Goal: Task Accomplishment & Management: Manage account settings

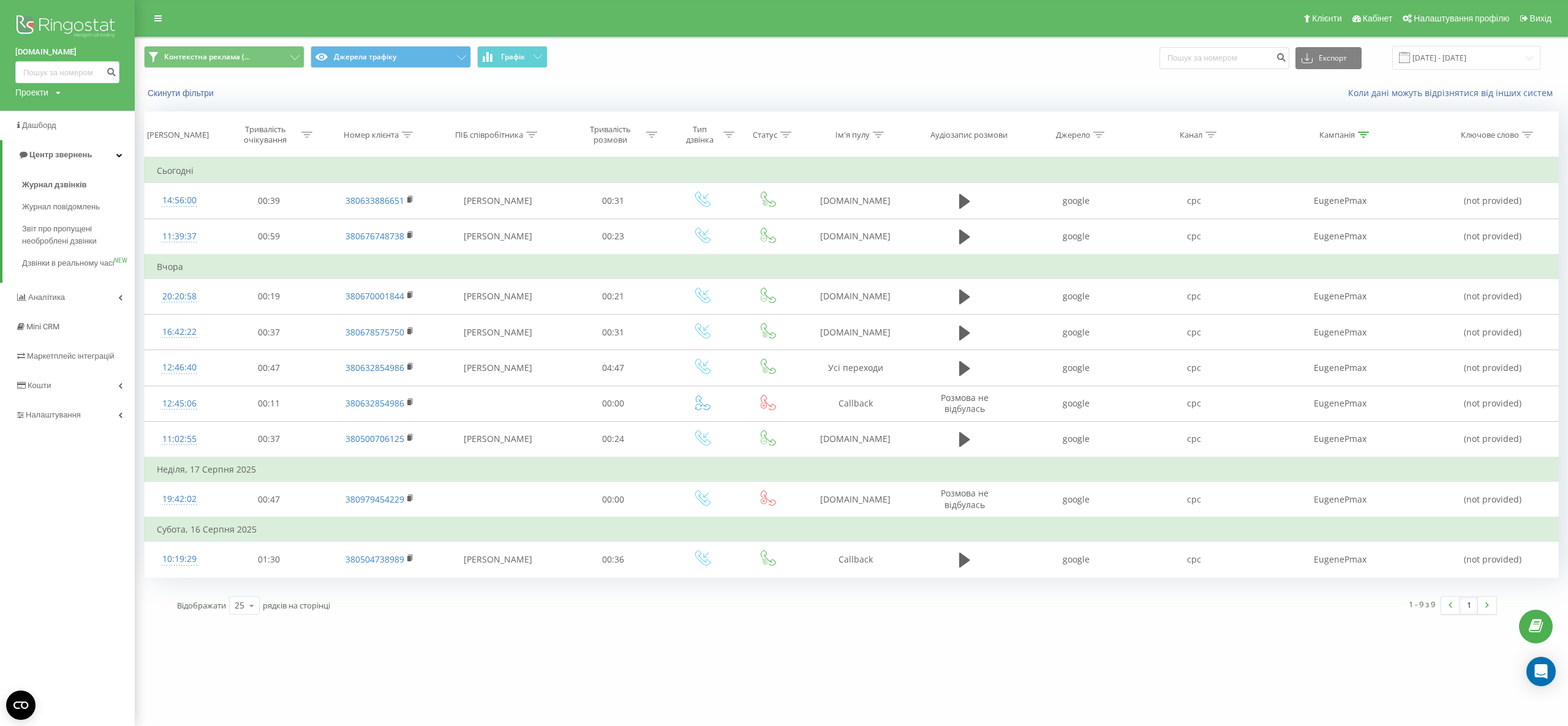
click at [288, 708] on div "lemonte.com.ua Проекти chalets.com.ua lemonte.com.ua fb-resort.com mk-resort.co…" at bounding box center [784, 363] width 1568 height 726
drag, startPoint x: 871, startPoint y: 606, endPoint x: 904, endPoint y: 659, distance: 62.4
click at [748, 644] on div "lemonte.com.ua Проекти chalets.com.ua lemonte.com.ua fb-resort.com mk-resort.co…" at bounding box center [784, 363] width 1568 height 726
click at [926, 641] on div "lemonte.com.ua Проекти chalets.com.ua lemonte.com.ua fb-resort.com mk-resort.co…" at bounding box center [784, 363] width 1568 height 726
drag, startPoint x: 926, startPoint y: 641, endPoint x: 762, endPoint y: 629, distance: 164.4
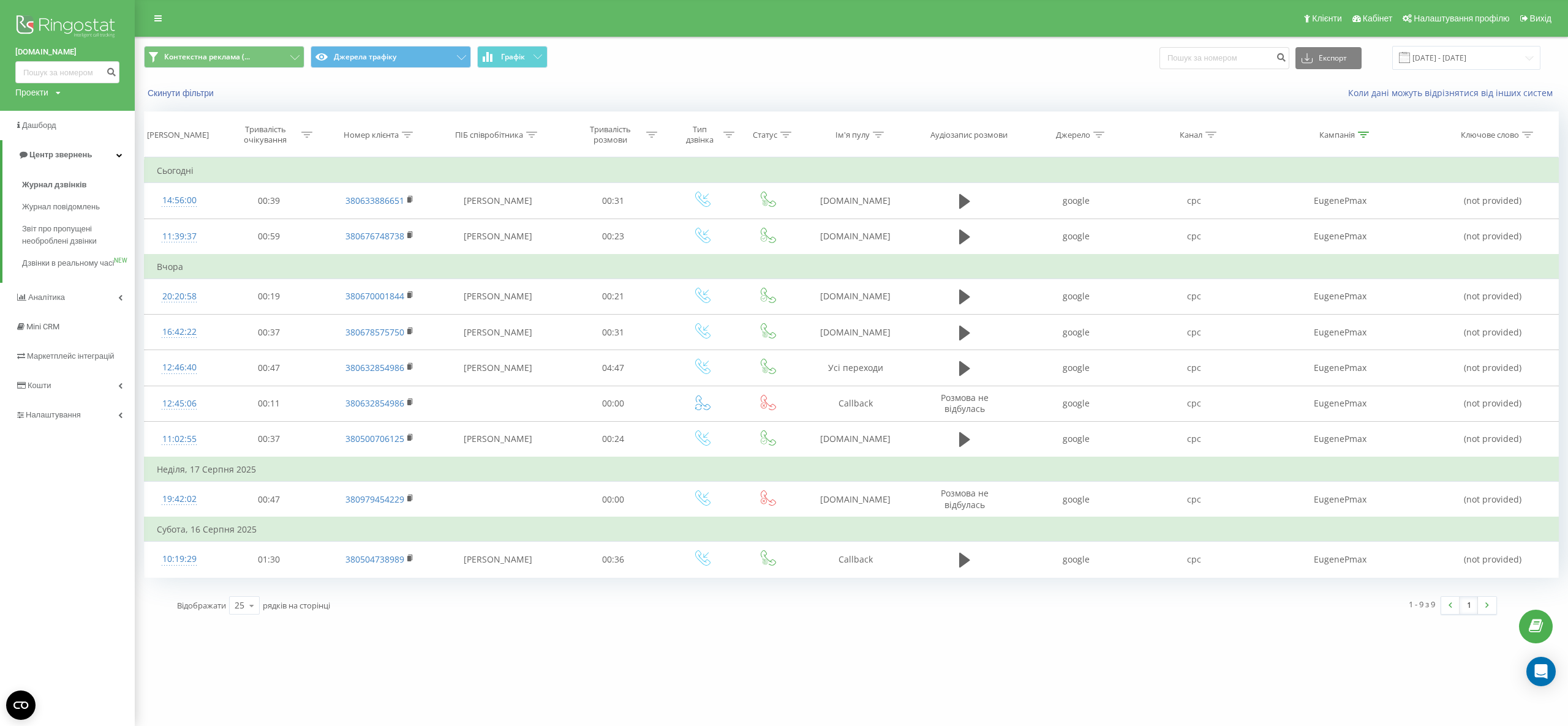
click at [762, 629] on div "lemonte.com.ua Проекти chalets.com.ua lemonte.com.ua fb-resort.com mk-resort.co…" at bounding box center [784, 363] width 1568 height 726
click at [766, 92] on div "Коли дані можуть відрізнятися вiд інших систем" at bounding box center [1120, 92] width 895 height 12
click at [647, 137] on icon at bounding box center [652, 134] width 11 height 6
click at [648, 137] on icon at bounding box center [652, 134] width 11 height 6
click at [755, 678] on div "lemonte.com.ua Проекти chalets.com.ua lemonte.com.ua fb-resort.com mk-resort.co…" at bounding box center [784, 363] width 1568 height 726
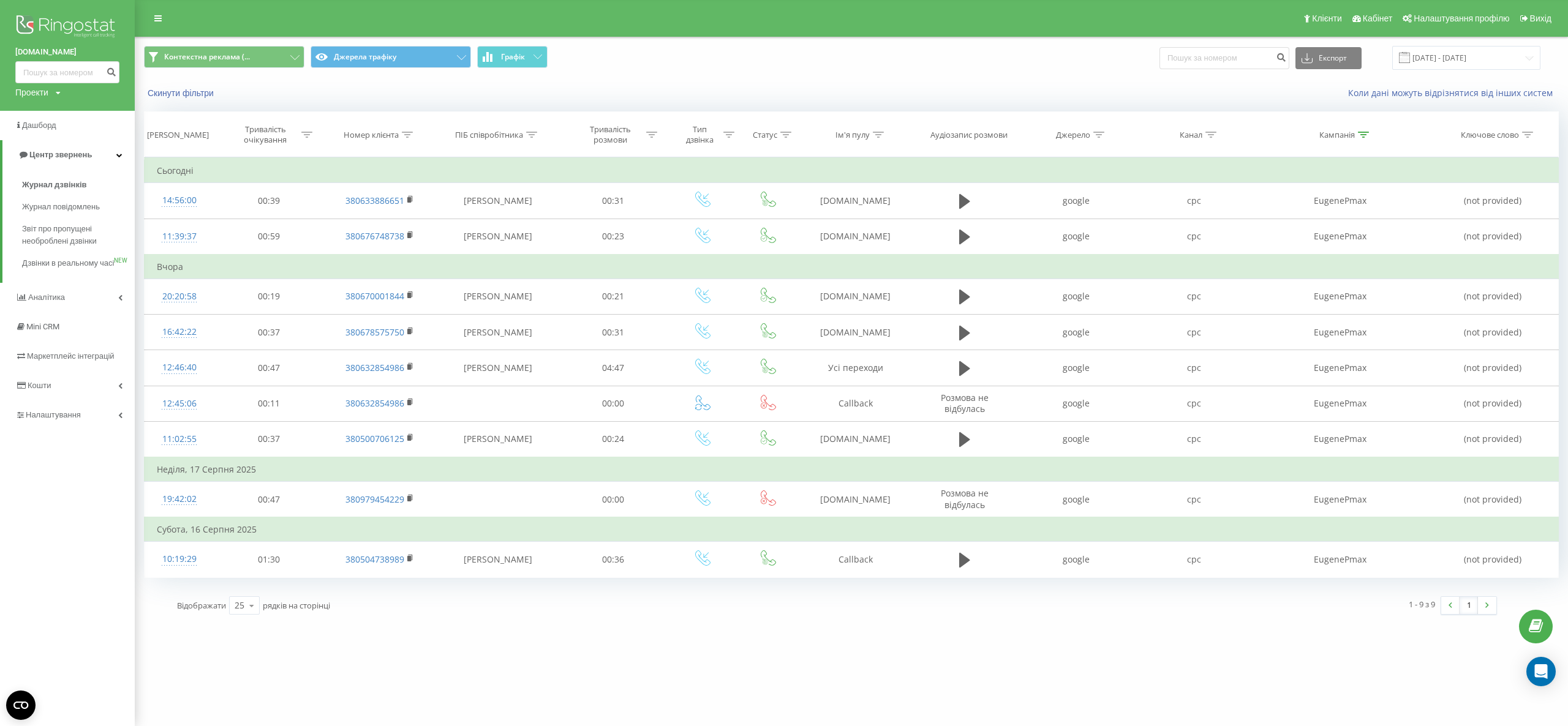
click at [47, 575] on div "lemonte.com.ua Проекти chalets.com.ua lemonte.com.ua fb-resort.com mk-resort.co…" at bounding box center [67, 363] width 135 height 726
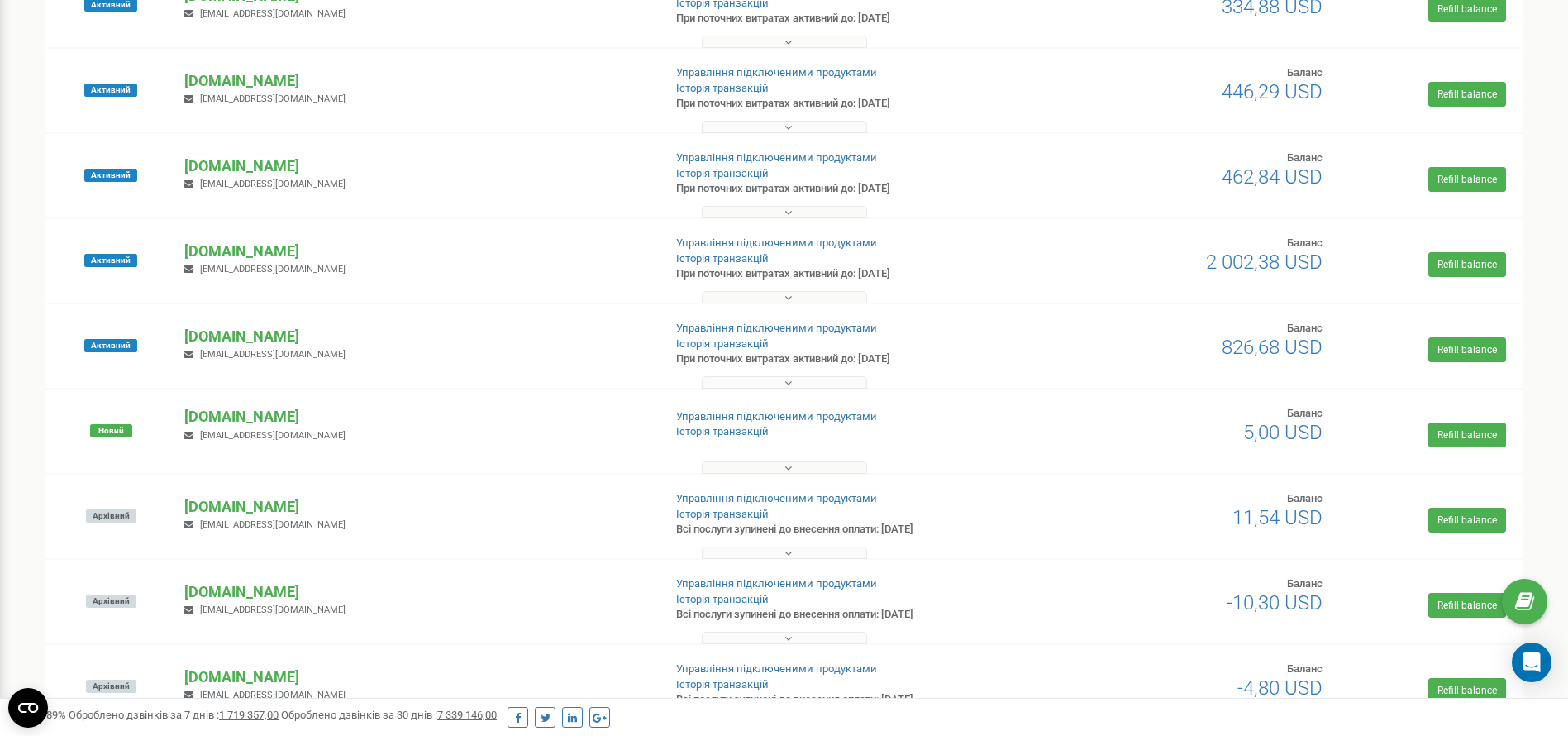
scroll to position [1118, 0]
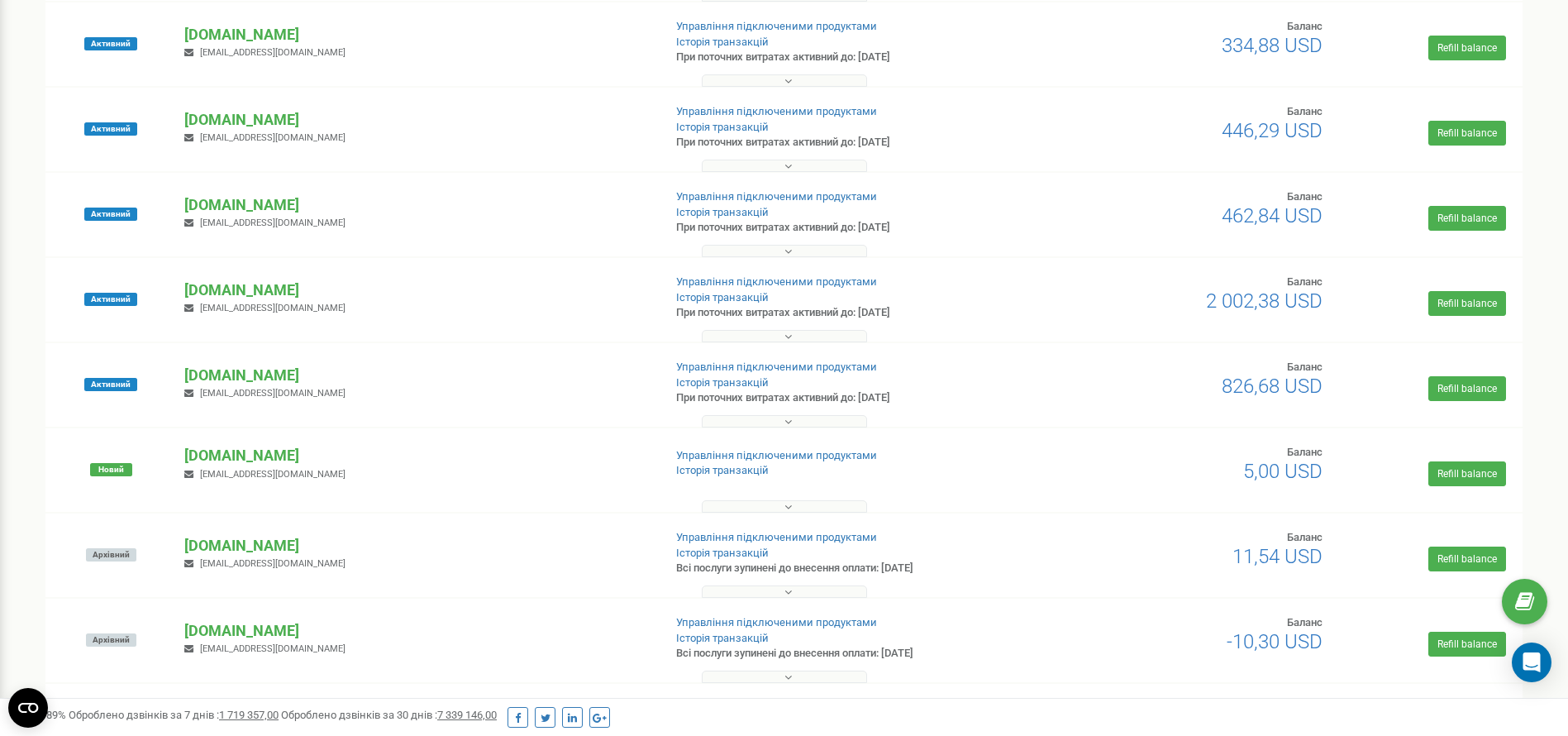
click at [767, 335] on button at bounding box center [784, 336] width 165 height 12
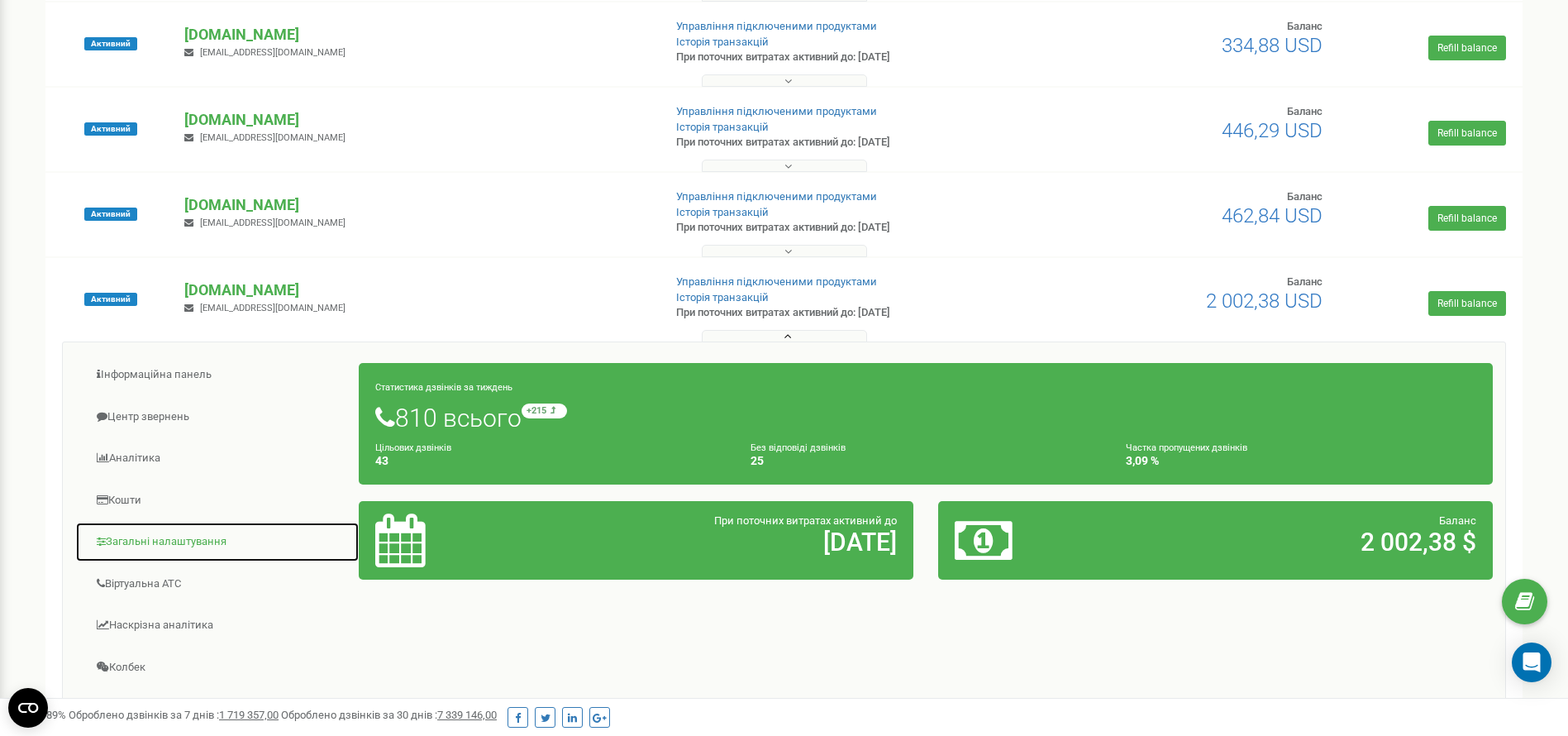
click at [182, 537] on link "Загальні налаштування" at bounding box center [217, 542] width 285 height 40
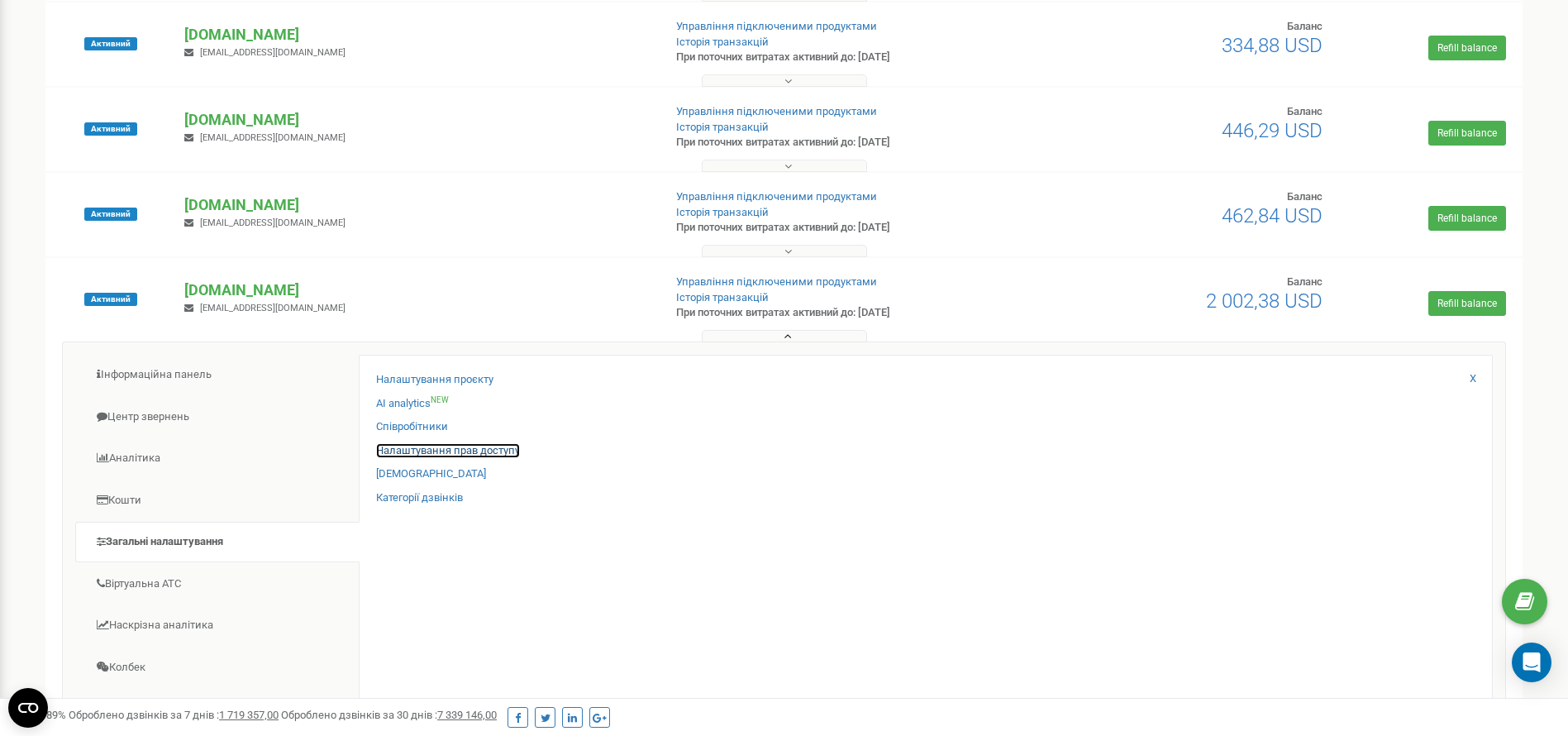
click at [433, 454] on link "Налаштування прав доступу" at bounding box center [448, 451] width 144 height 15
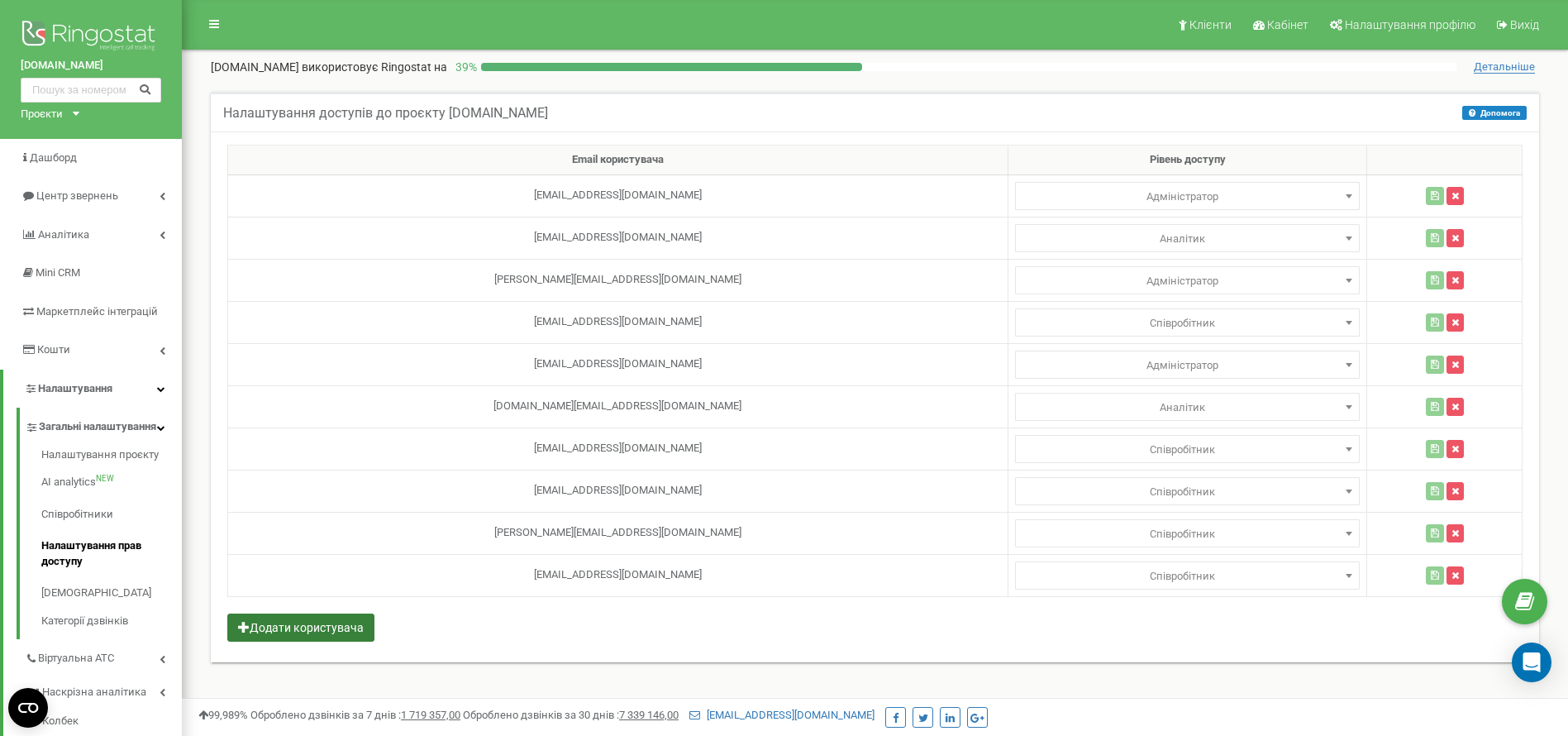
click at [328, 629] on button "Додати користувача" at bounding box center [300, 628] width 147 height 28
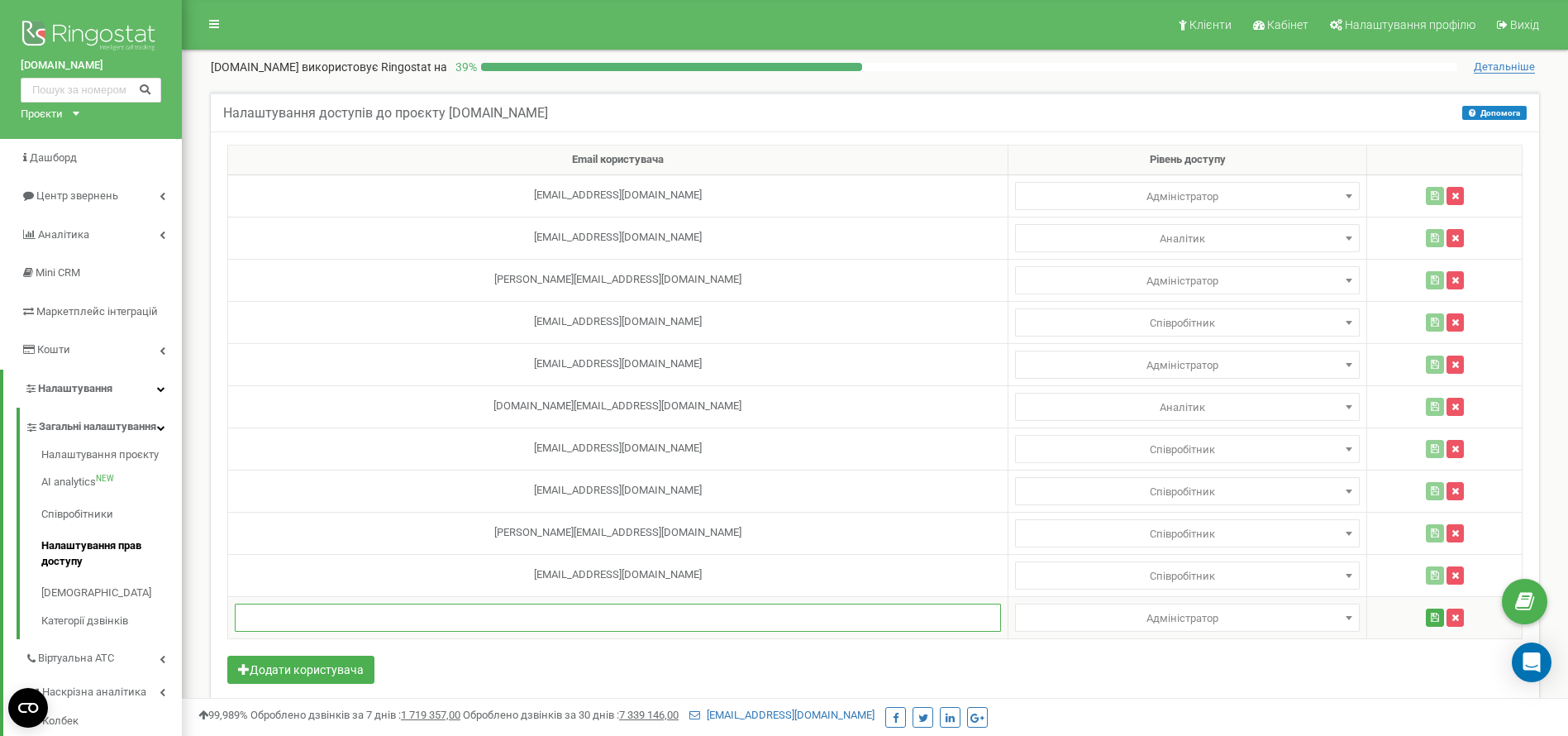
click at [542, 619] on input "text" at bounding box center [618, 617] width 766 height 28
paste input "[EMAIL_ADDRESS][DOMAIN_NAME]"
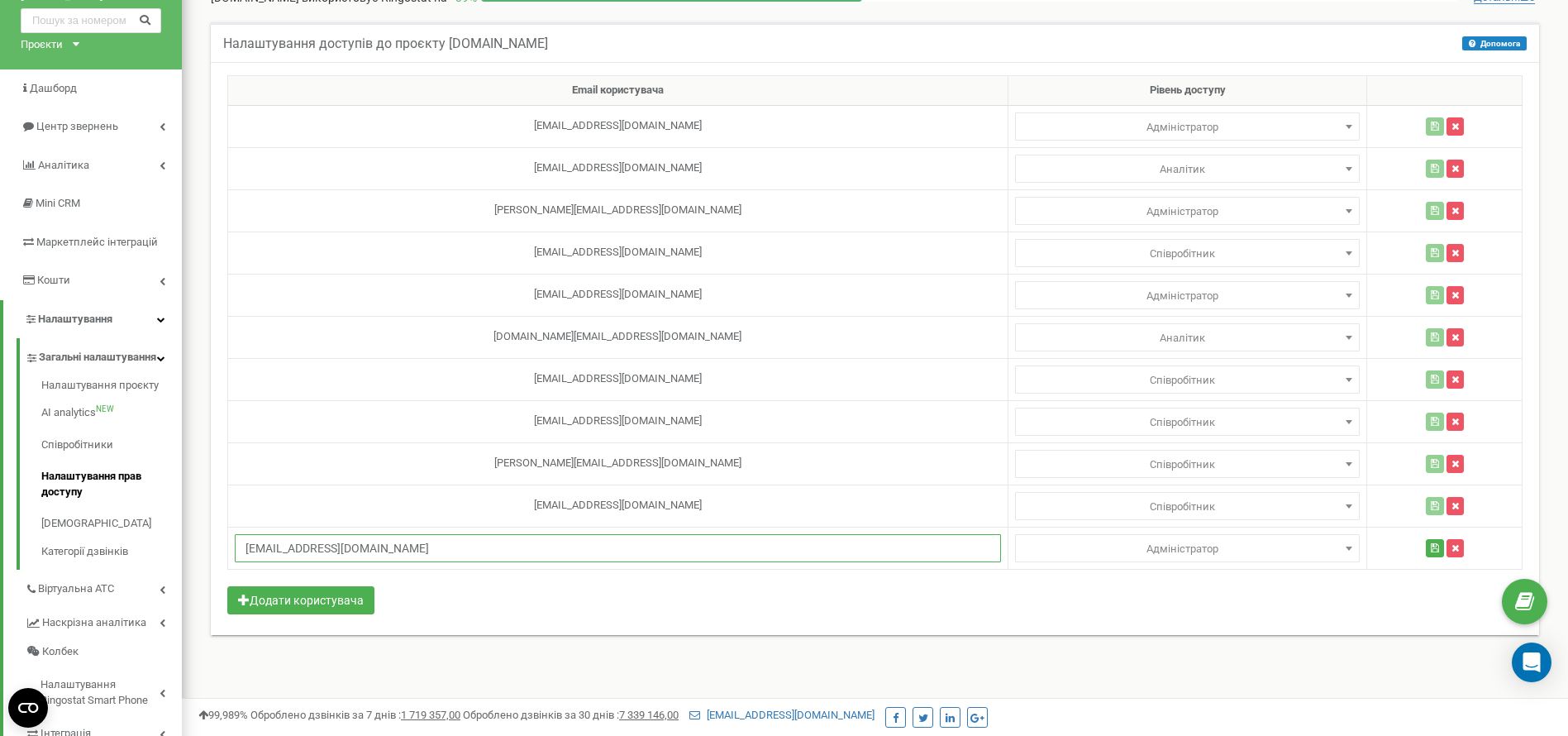
scroll to position [124, 0]
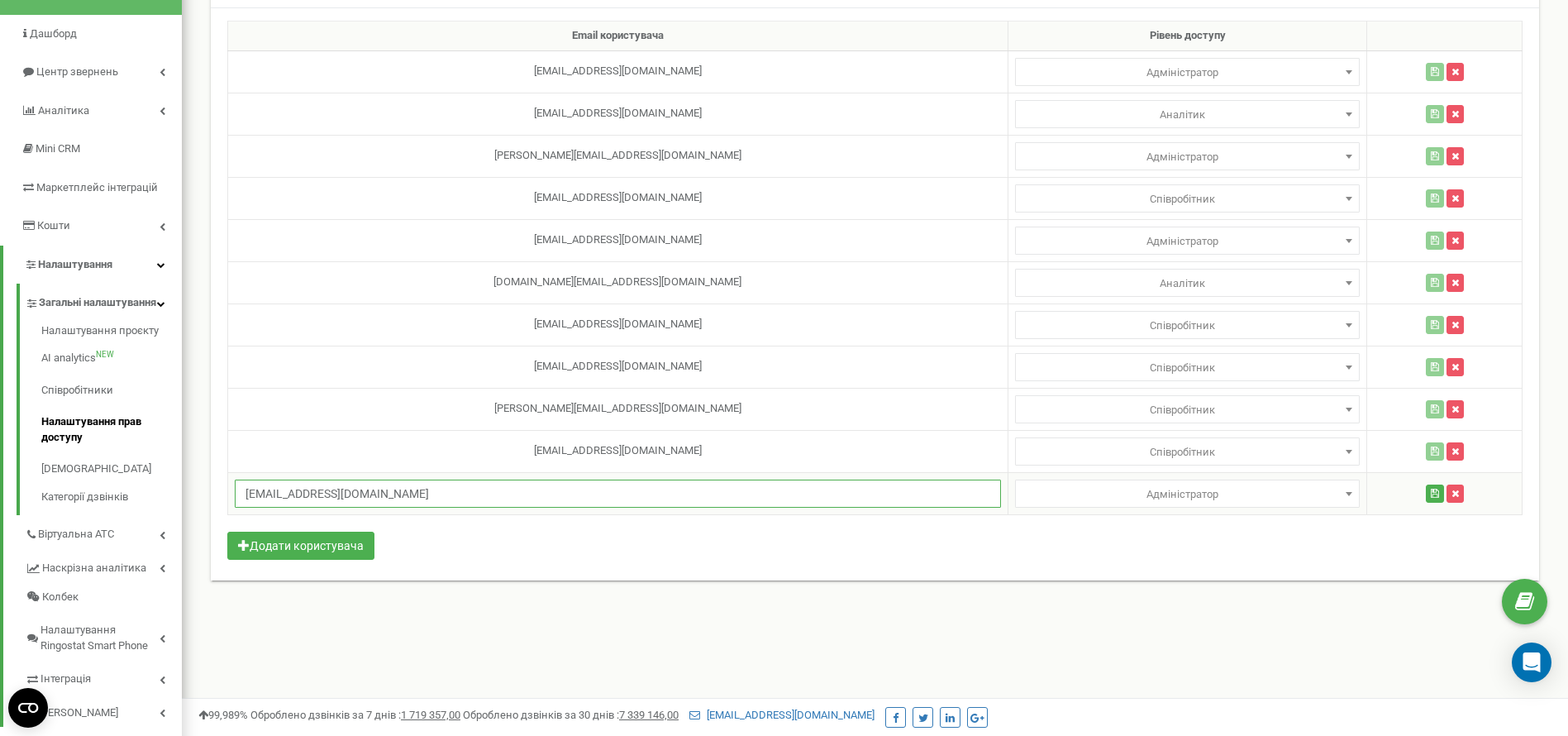
type input "[EMAIL_ADDRESS][DOMAIN_NAME]"
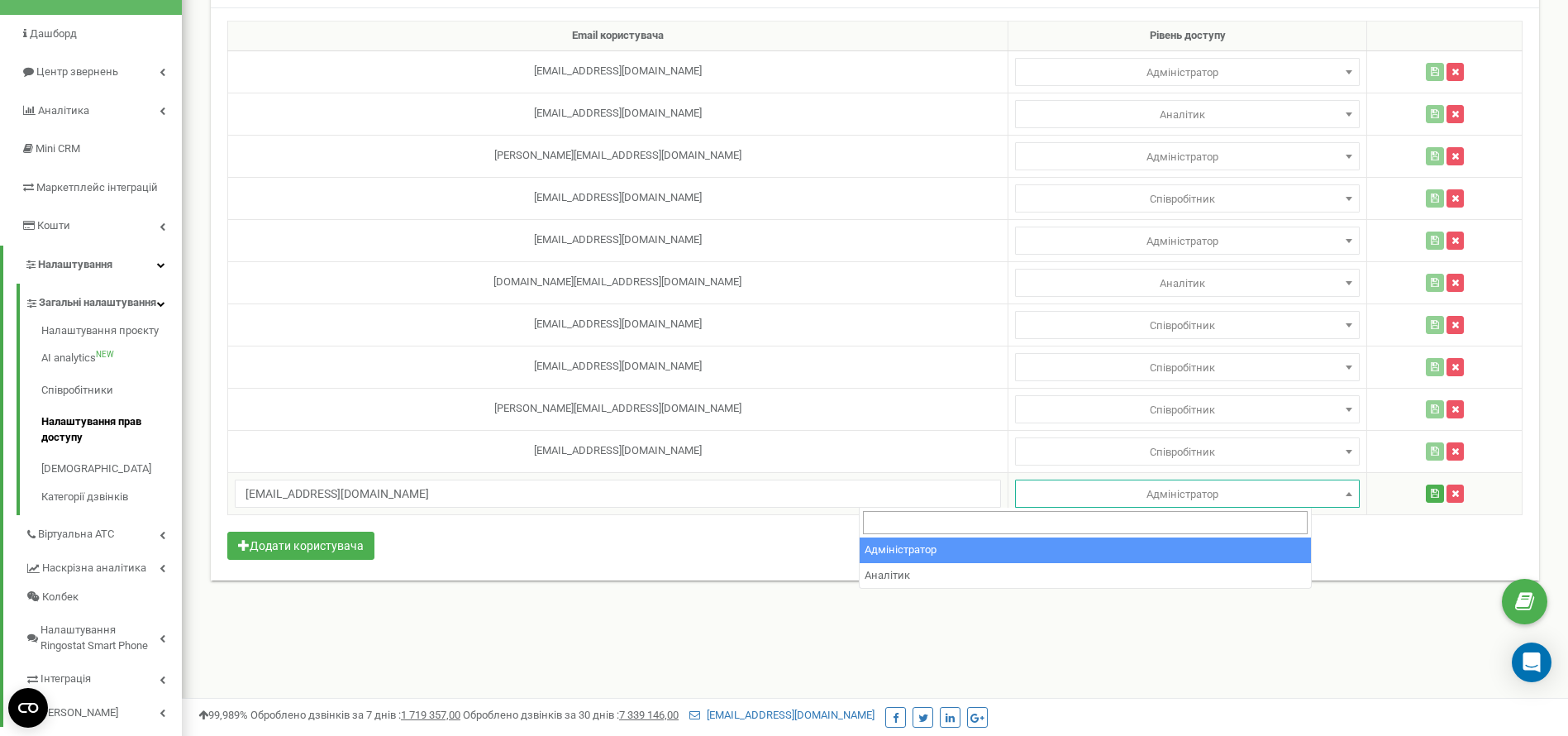
click at [1122, 499] on span "Адміністратор" at bounding box center [1188, 494] width 334 height 23
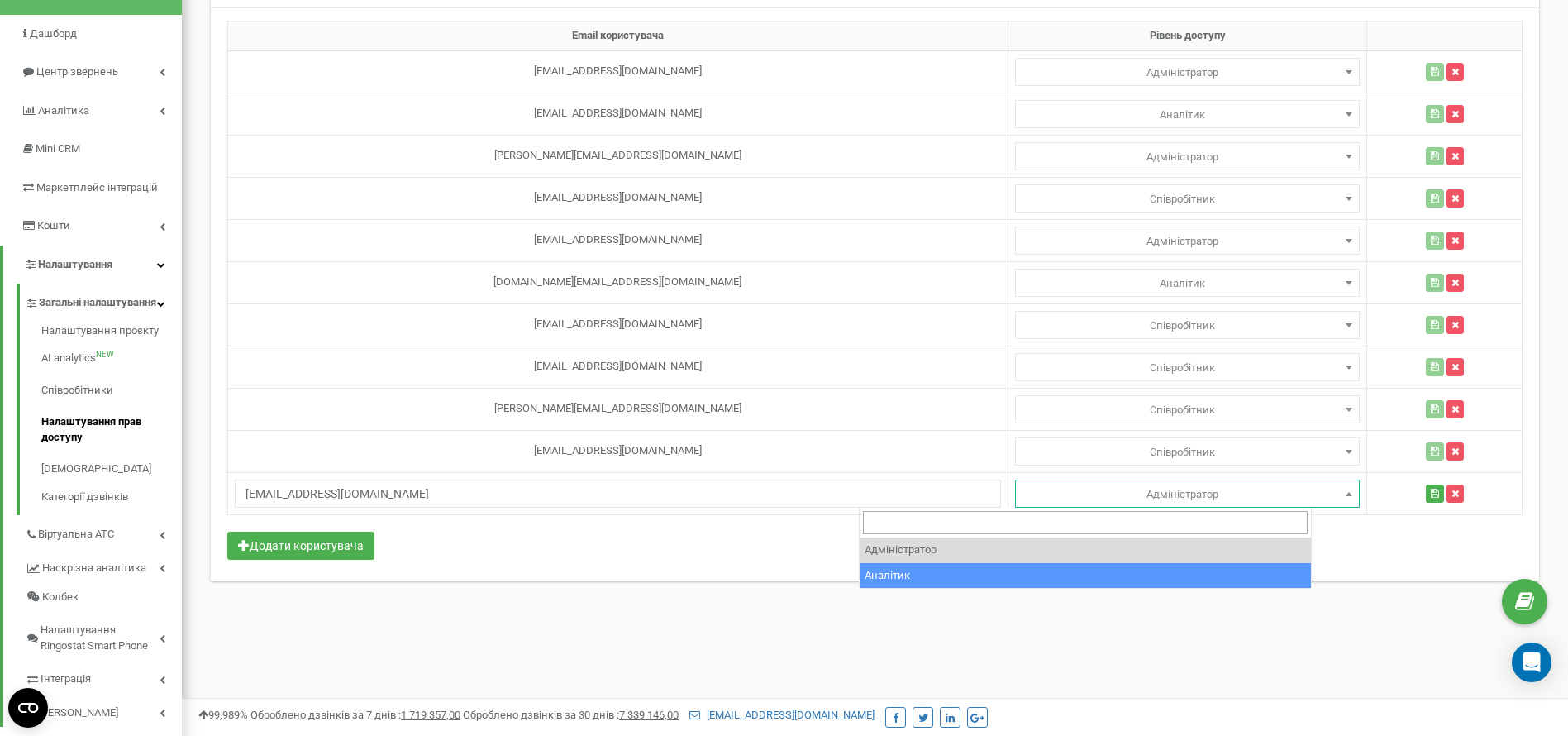
select select "2"
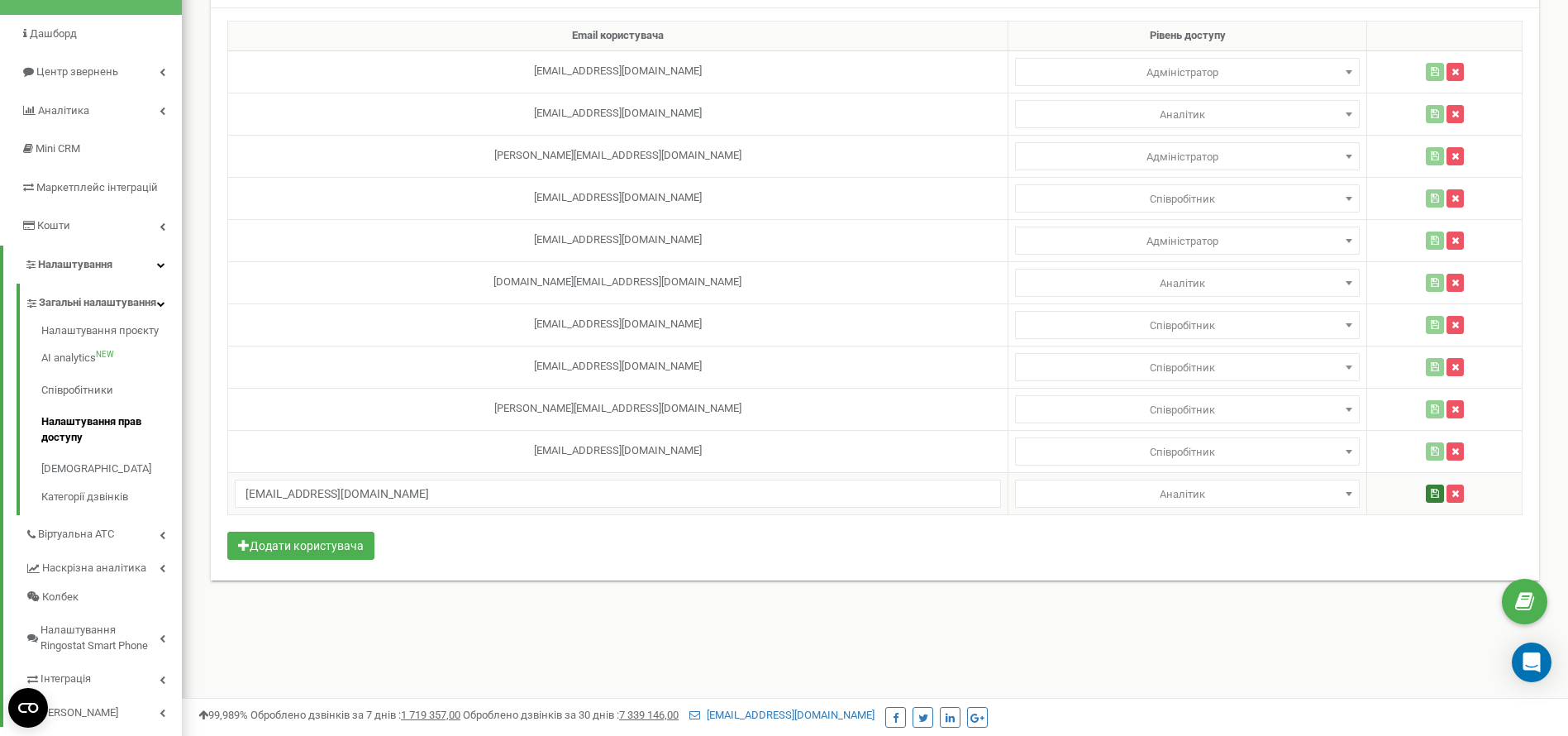
click at [1426, 496] on button "button" at bounding box center [1435, 493] width 18 height 18
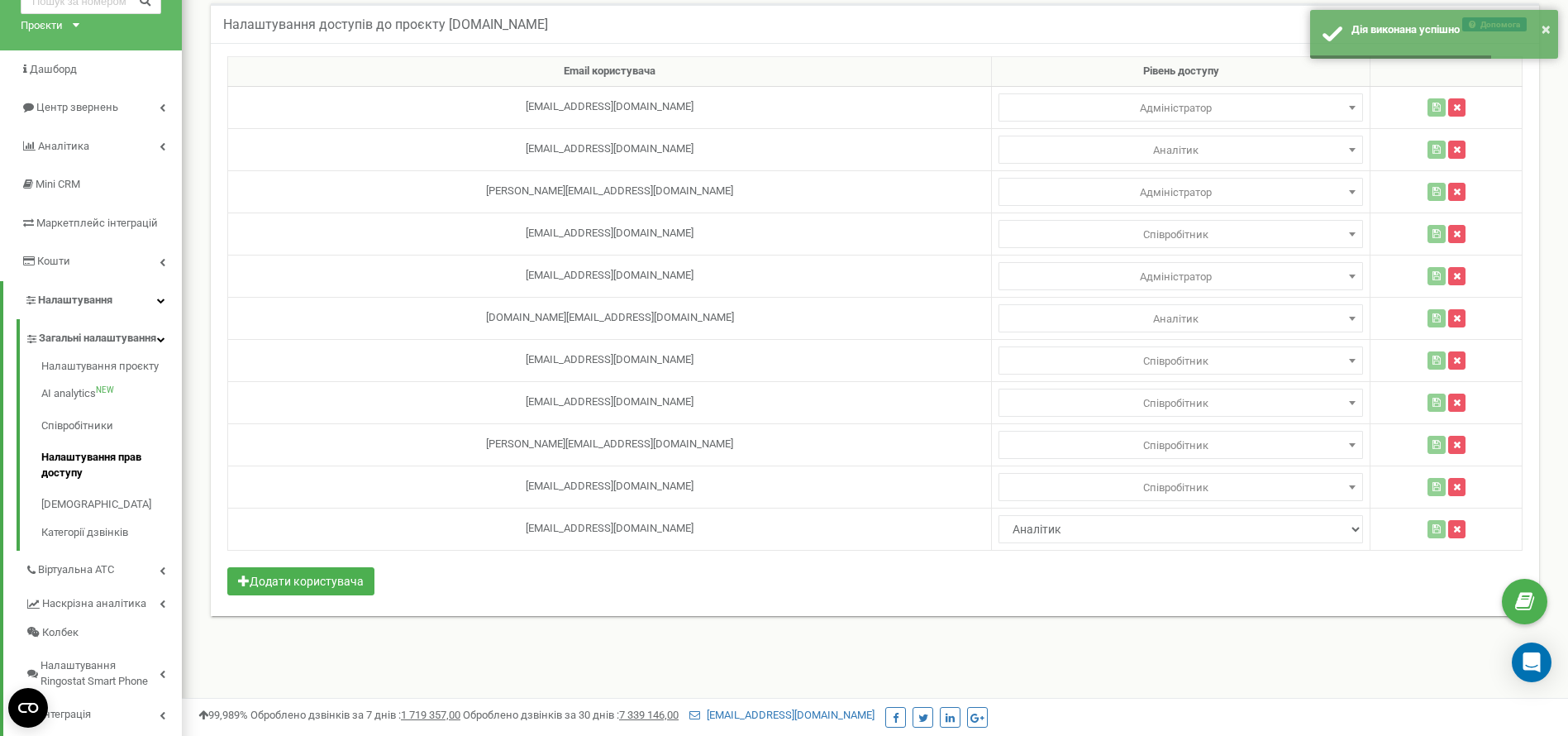
scroll to position [0, 0]
